Goal: Transaction & Acquisition: Purchase product/service

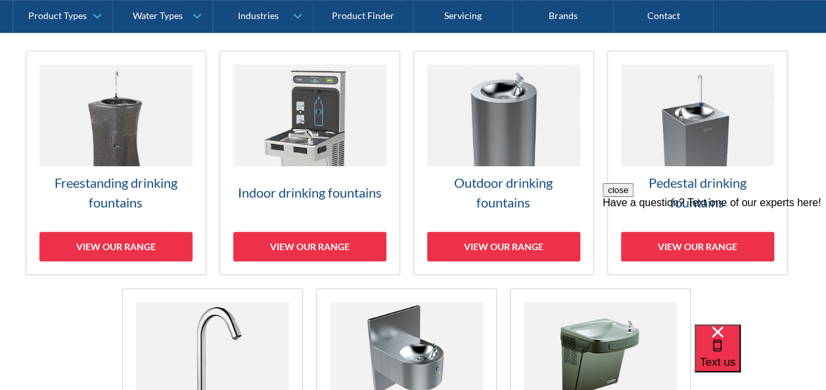
scroll to position [377, 0]
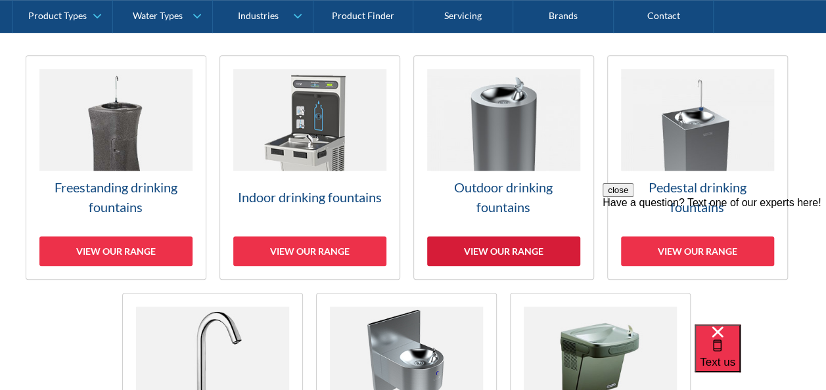
click at [471, 238] on div "View our range" at bounding box center [503, 252] width 153 height 30
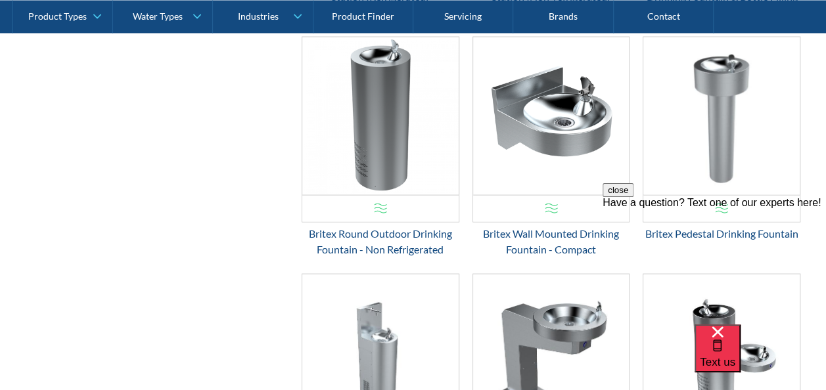
scroll to position [1278, 0]
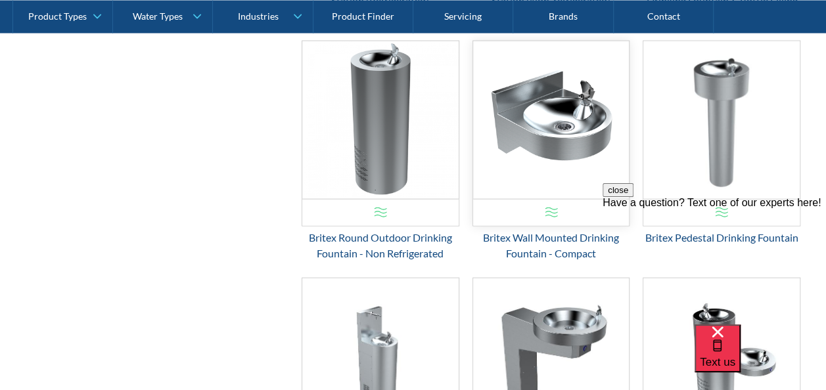
click at [538, 122] on img "Email Form 3" at bounding box center [551, 120] width 156 height 158
